Goal: Transaction & Acquisition: Purchase product/service

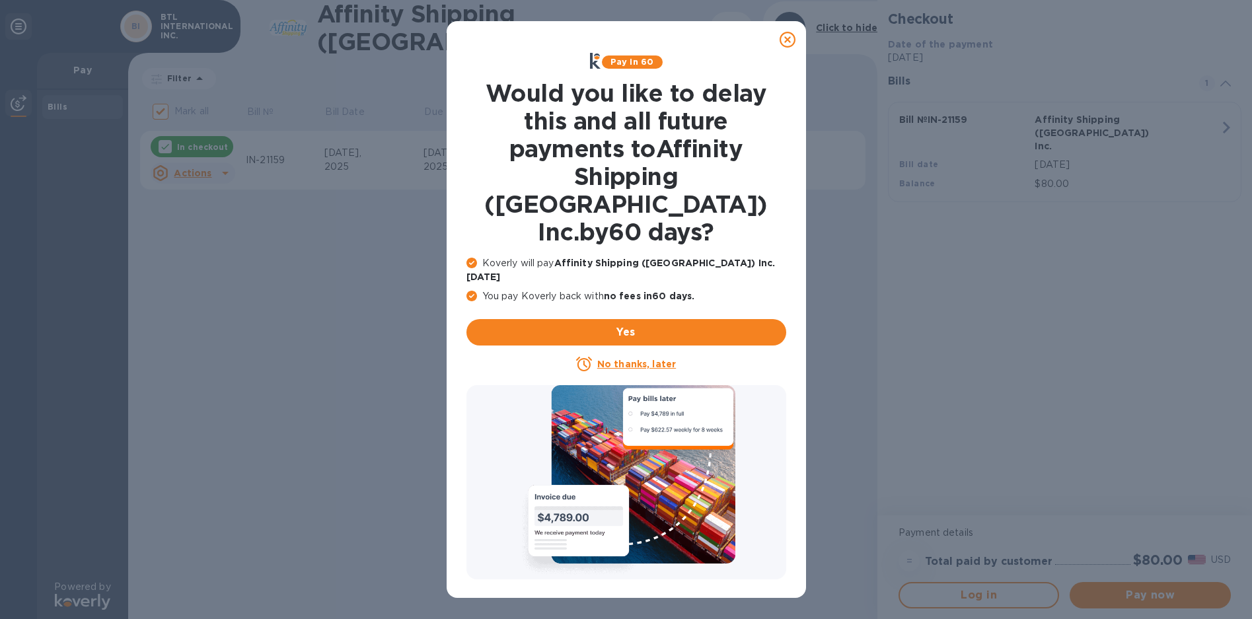
click at [646, 359] on u "No thanks, later" at bounding box center [636, 364] width 79 height 11
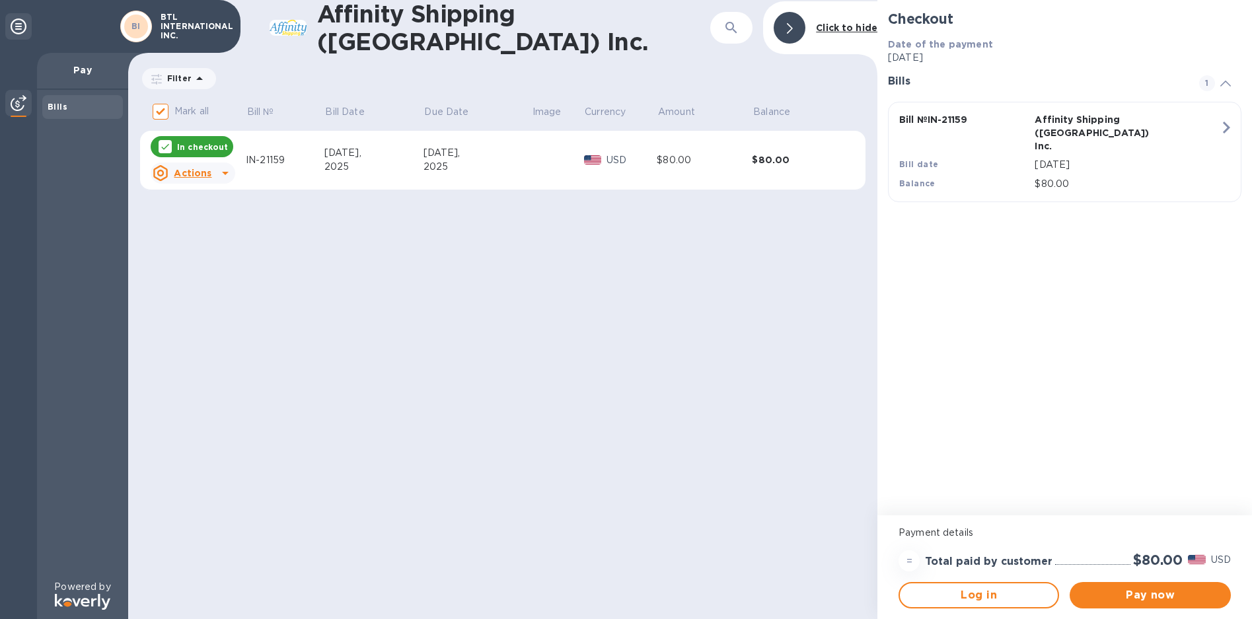
click at [208, 173] on u "Actions" at bounding box center [193, 173] width 38 height 11
click at [208, 173] on div at bounding box center [626, 309] width 1252 height 619
click at [1127, 595] on span "Pay now" at bounding box center [1149, 595] width 139 height 16
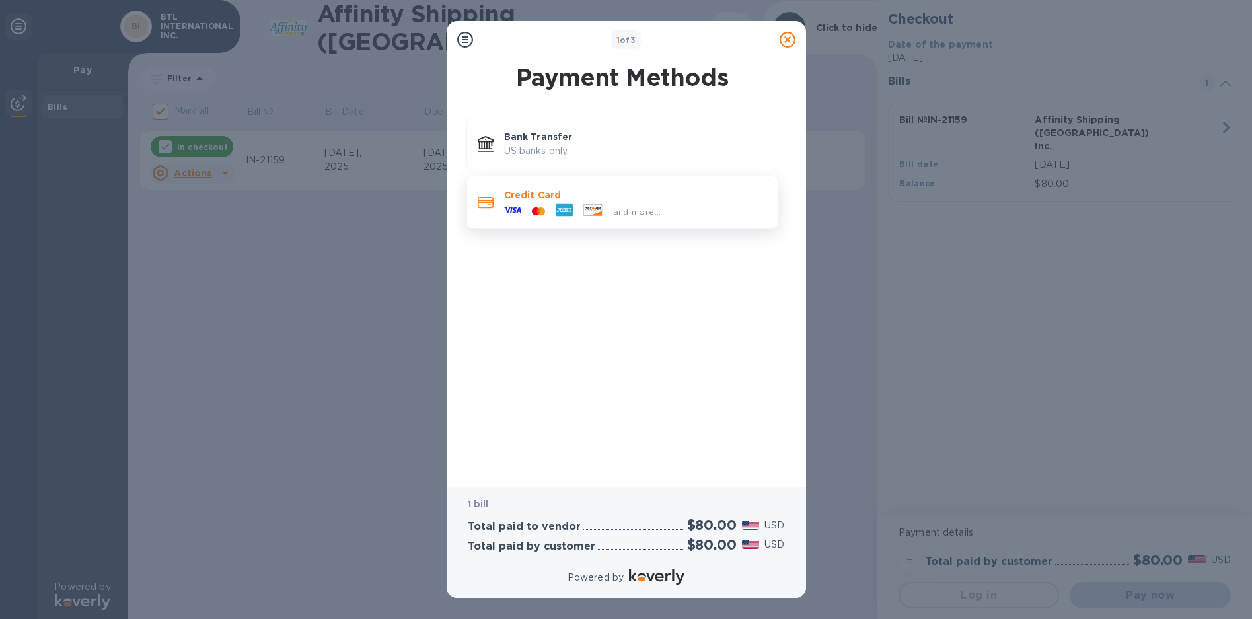
click at [676, 197] on p "Credit Card" at bounding box center [635, 194] width 263 height 13
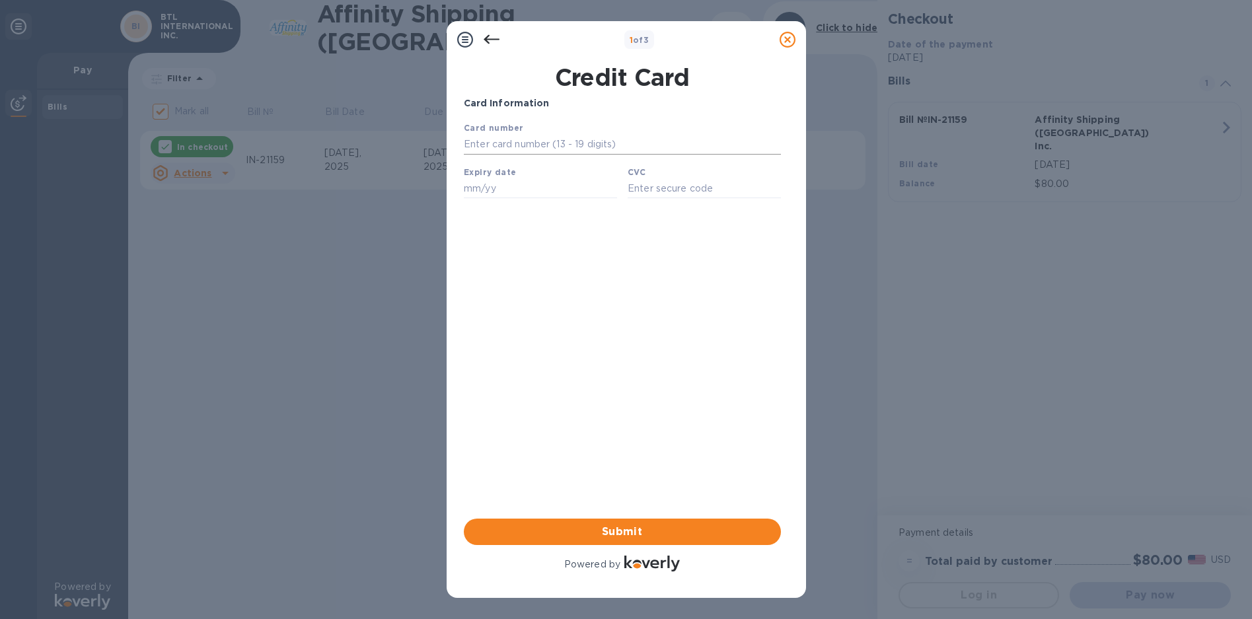
click at [526, 148] on input "text" at bounding box center [621, 145] width 317 height 20
click at [482, 33] on div at bounding box center [491, 39] width 26 height 26
click at [488, 38] on icon at bounding box center [492, 40] width 16 height 16
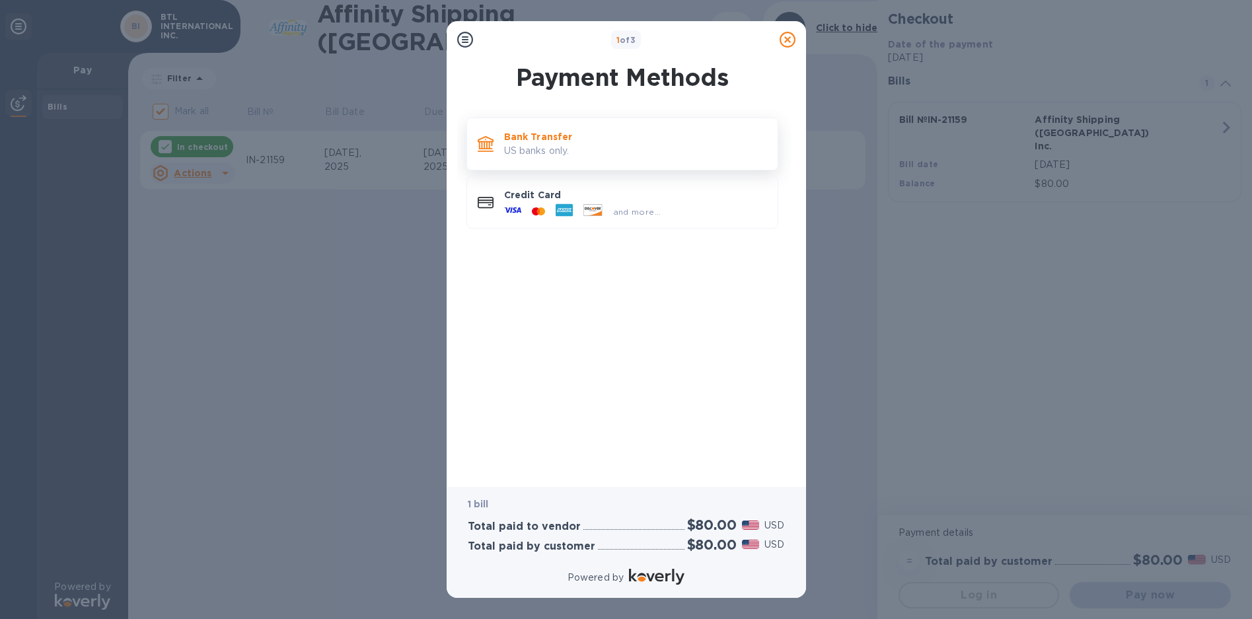
click at [560, 145] on p "US banks only." at bounding box center [635, 151] width 263 height 14
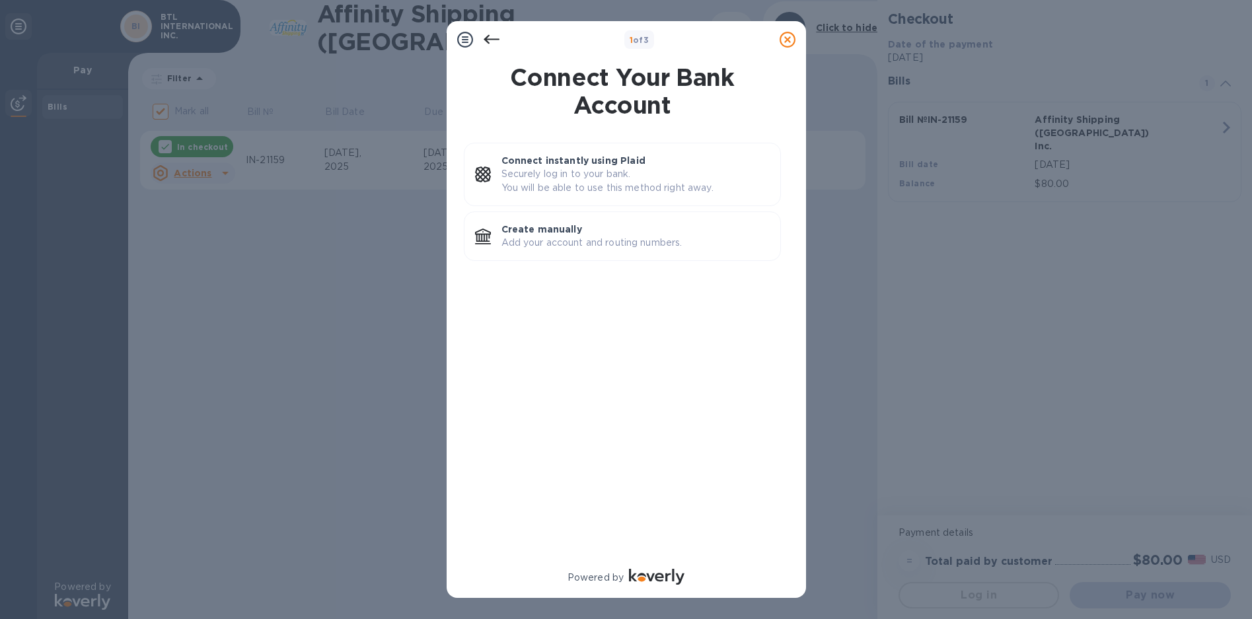
click at [792, 30] on div at bounding box center [787, 39] width 26 height 26
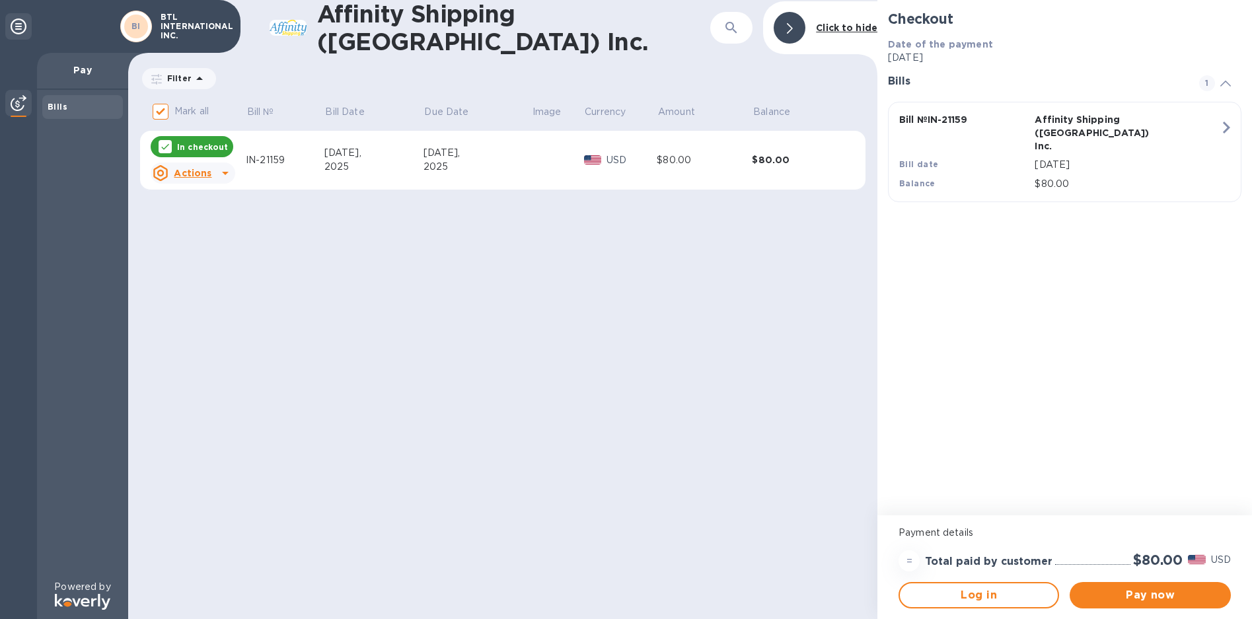
click at [845, 28] on b "Click to hide" at bounding box center [846, 27] width 61 height 11
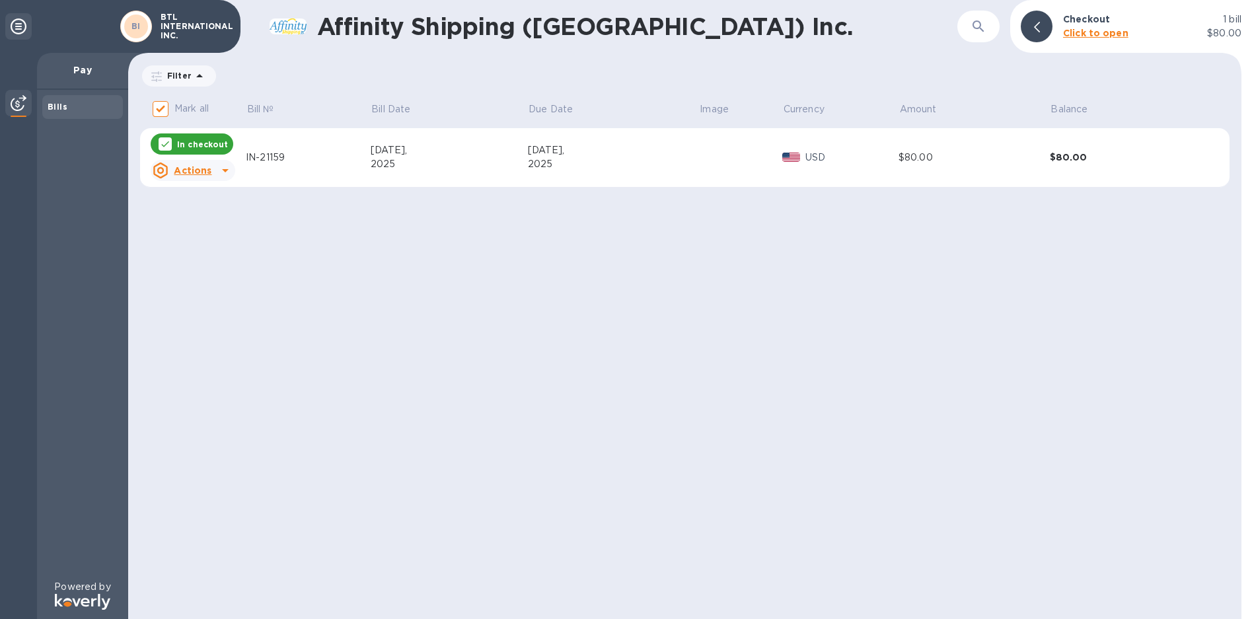
click at [1084, 31] on b "Click to open" at bounding box center [1095, 33] width 65 height 11
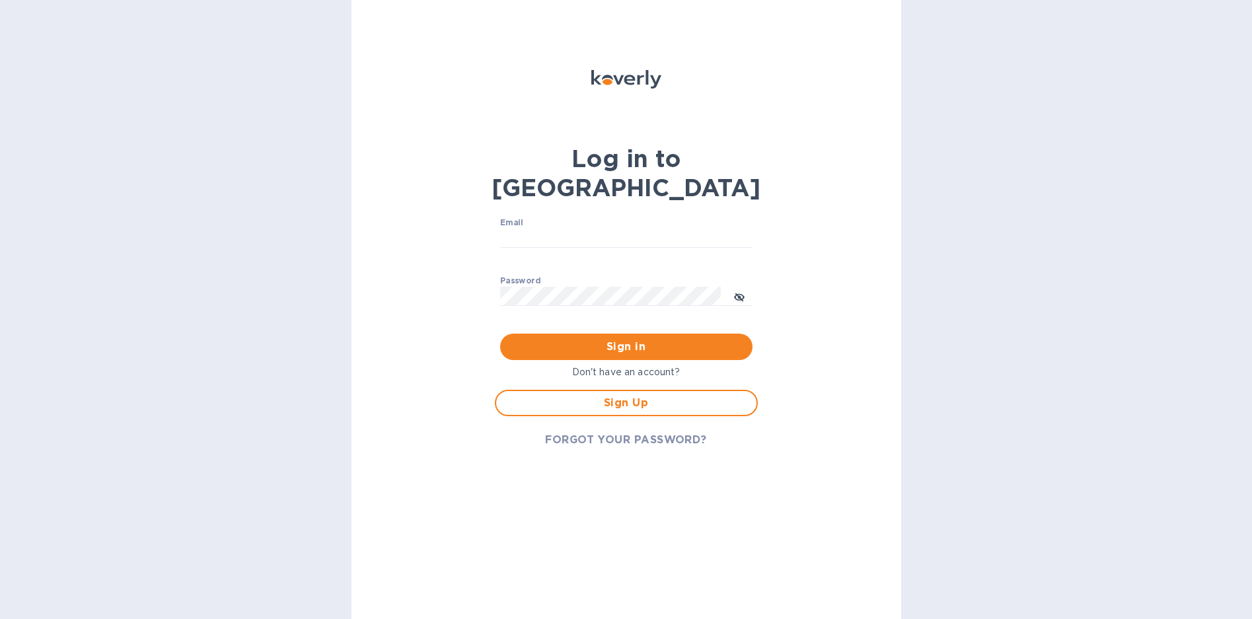
click at [630, 365] on p "Don't have an account?" at bounding box center [626, 372] width 263 height 14
click at [619, 395] on span "Sign Up" at bounding box center [626, 403] width 239 height 16
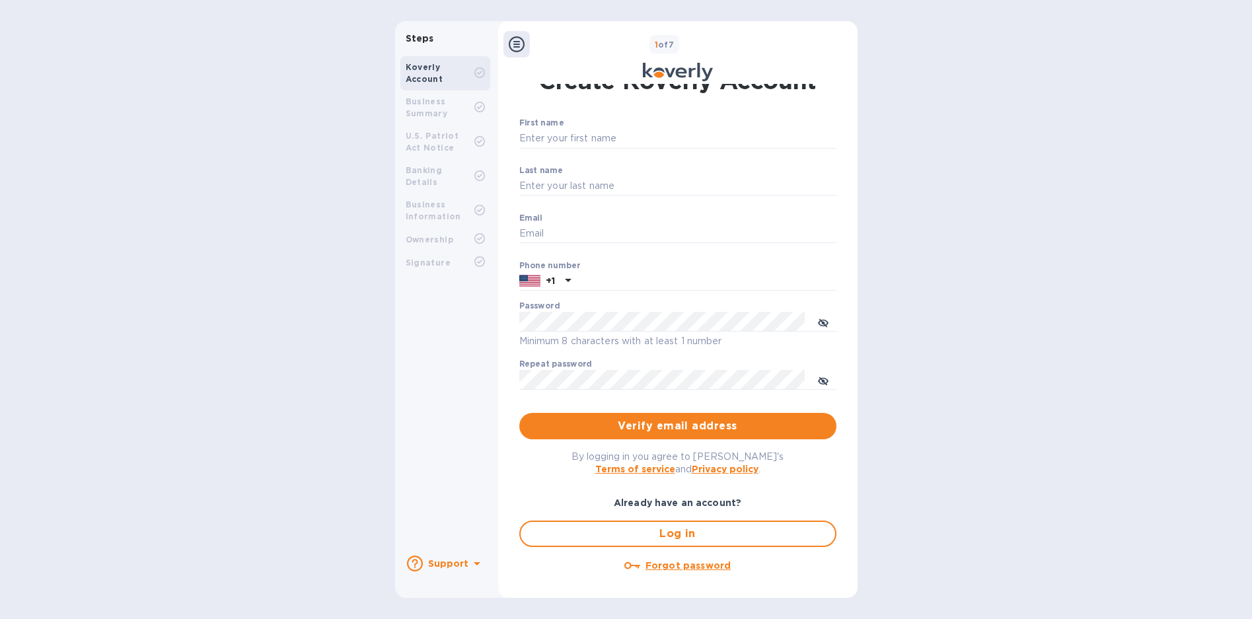
scroll to position [32, 0]
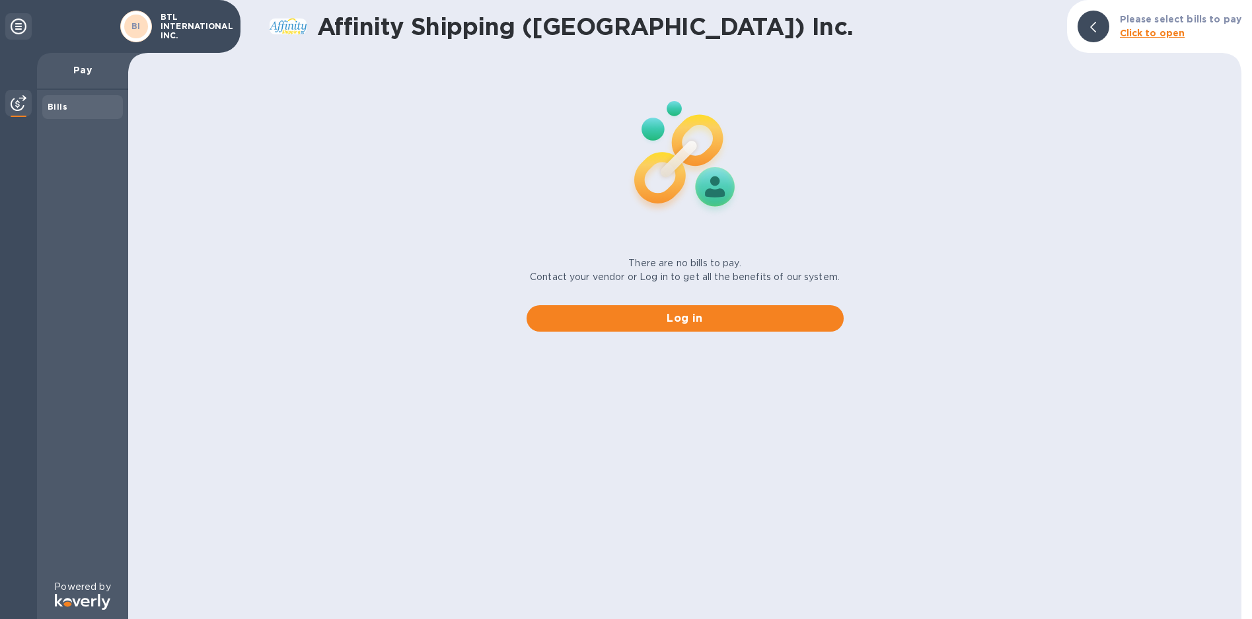
click at [63, 104] on b "Bills" at bounding box center [58, 107] width 20 height 10
